Goal: Transaction & Acquisition: Purchase product/service

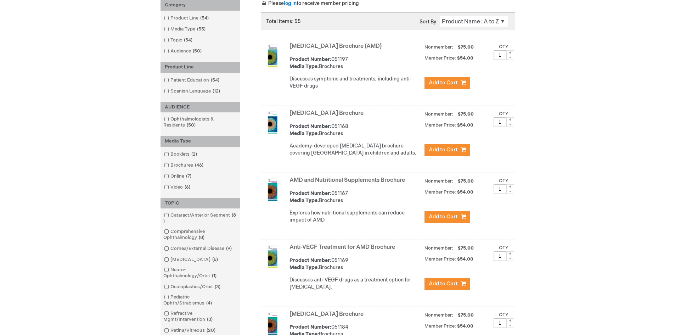
scroll to position [106, 0]
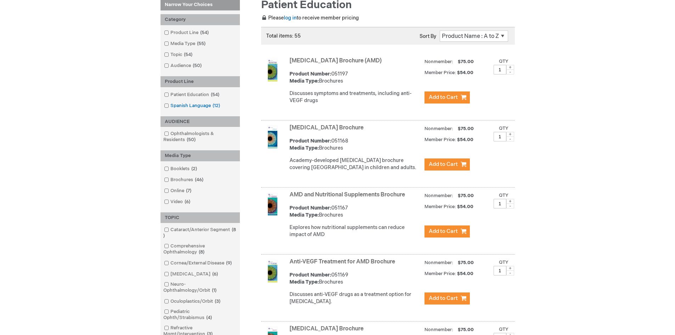
click at [170, 106] on span at bounding box center [170, 106] width 0 height 6
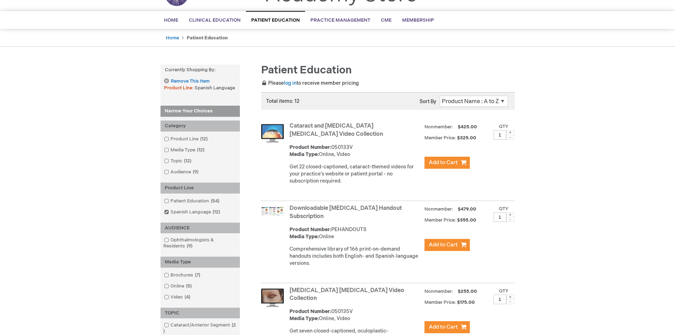
scroll to position [106, 0]
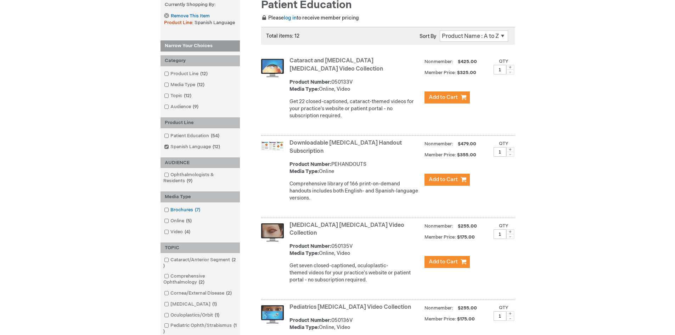
click at [170, 211] on span at bounding box center [170, 210] width 0 height 6
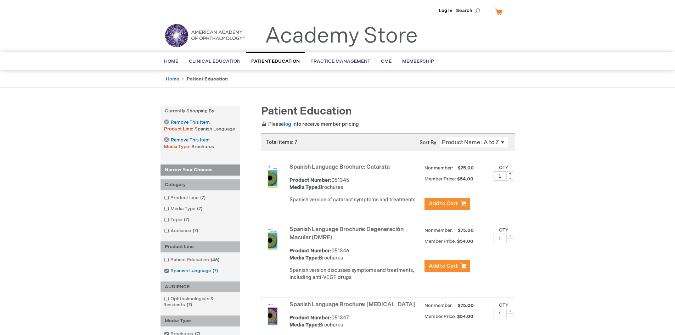
click at [170, 271] on span at bounding box center [170, 271] width 0 height 6
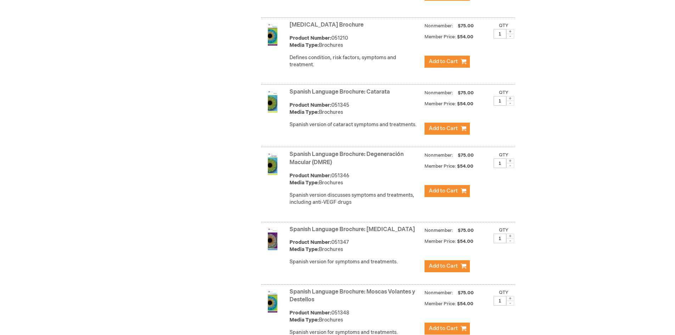
scroll to position [2585, 0]
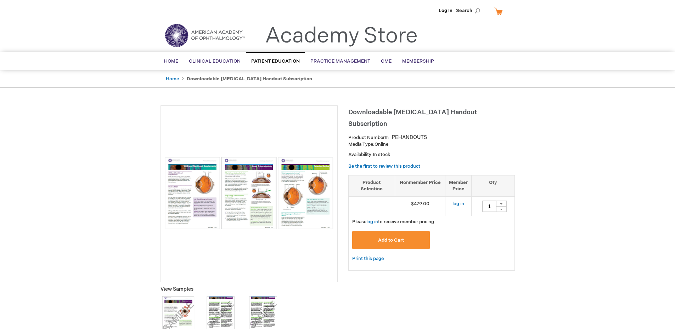
type input "1"
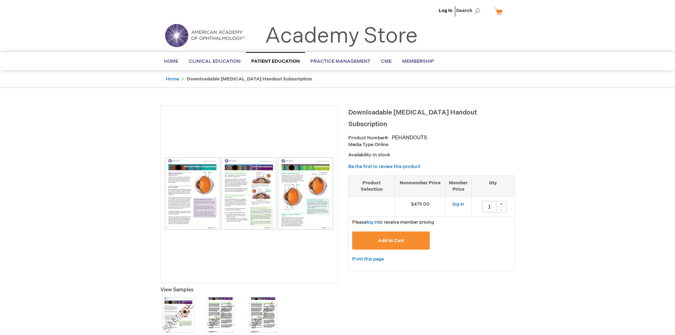
click at [178, 310] on img at bounding box center [177, 314] width 35 height 35
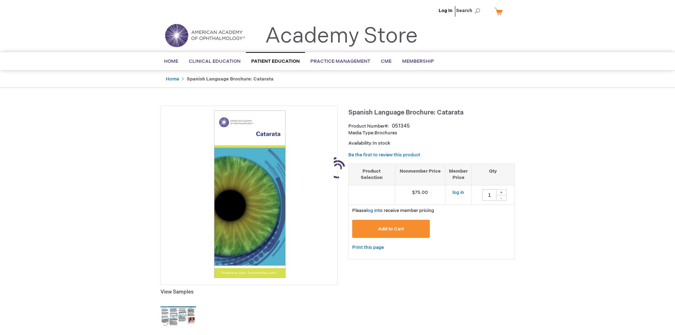
type input "1"
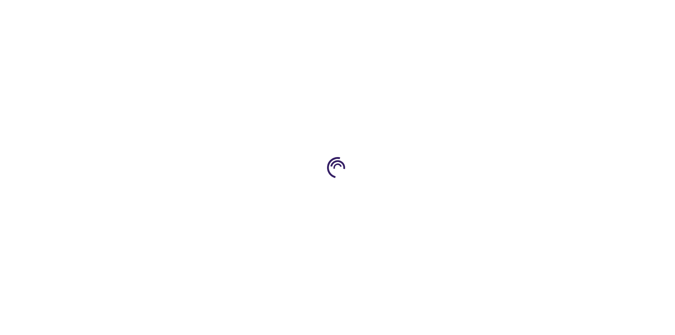
type input "1"
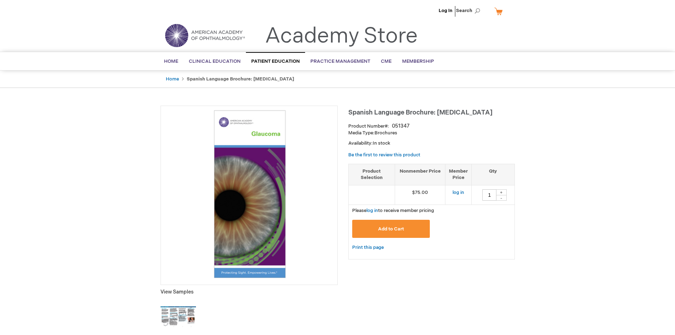
type input "1"
click at [174, 316] on img at bounding box center [177, 316] width 35 height 35
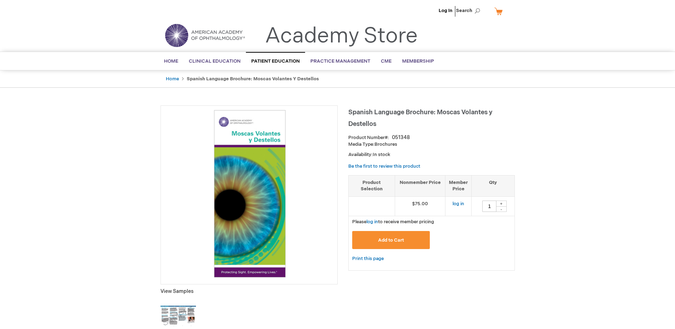
type input "1"
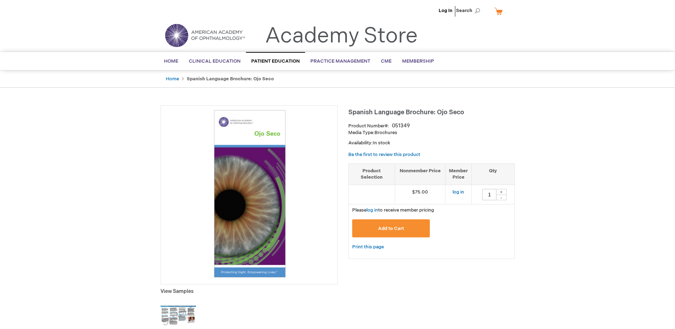
type input "1"
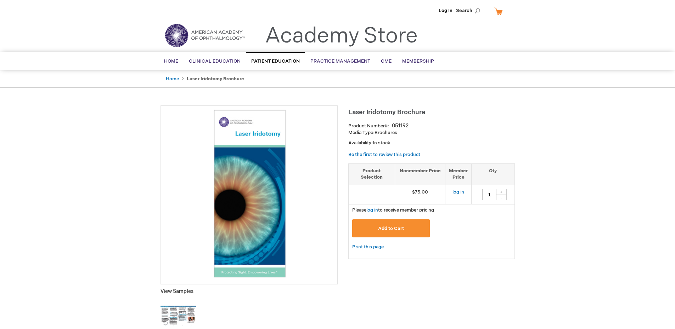
type input "1"
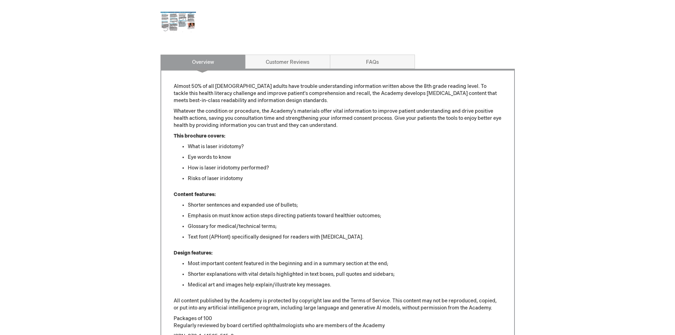
scroll to position [283, 0]
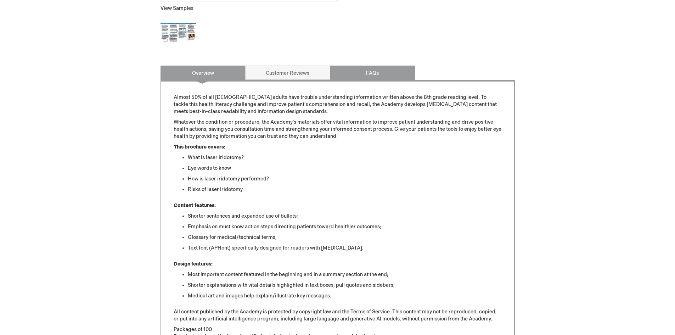
click at [405, 71] on link "FAQs" at bounding box center [372, 73] width 85 height 14
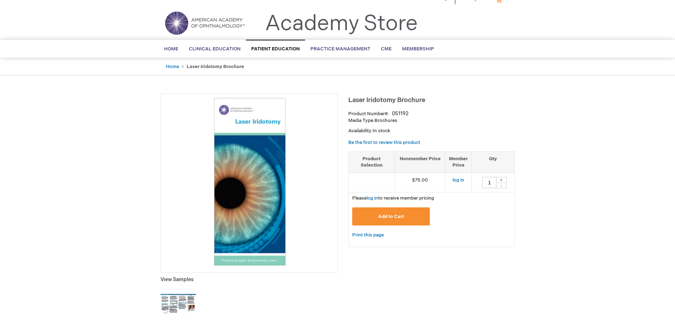
scroll to position [0, 0]
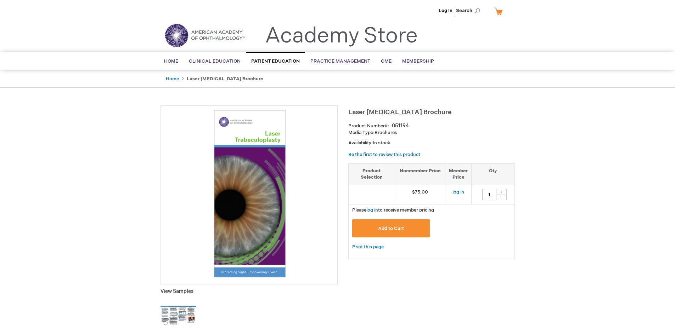
type input "1"
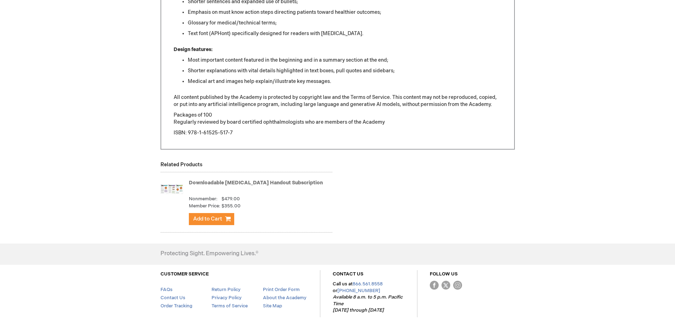
scroll to position [508, 0]
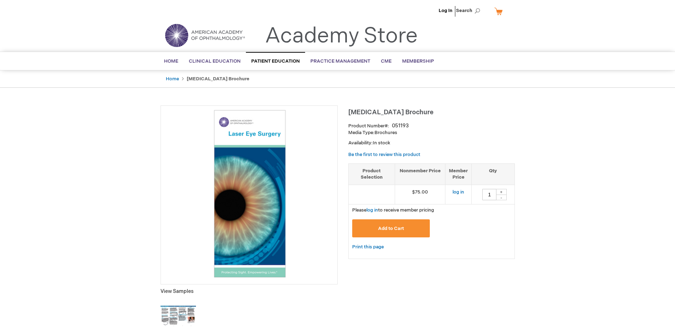
type input "1"
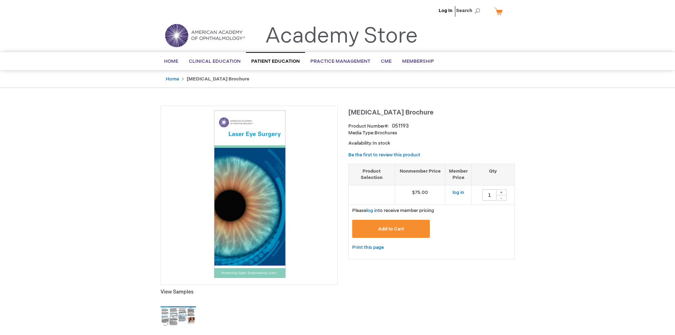
click at [193, 307] on img at bounding box center [177, 316] width 35 height 35
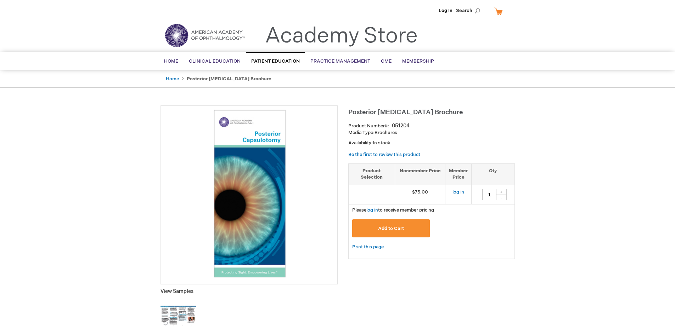
type input "1"
